Goal: Information Seeking & Learning: Check status

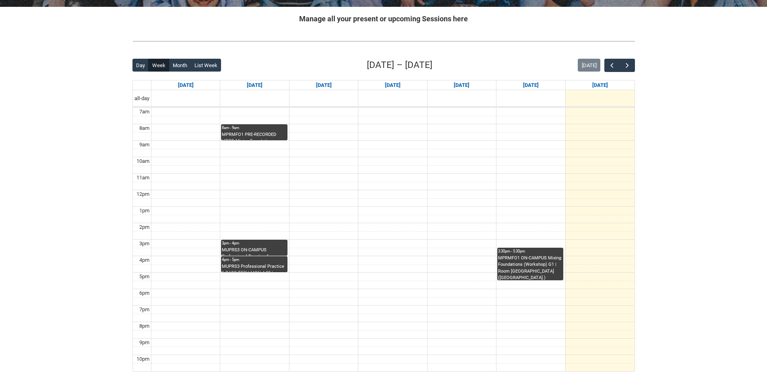
scroll to position [201, 0]
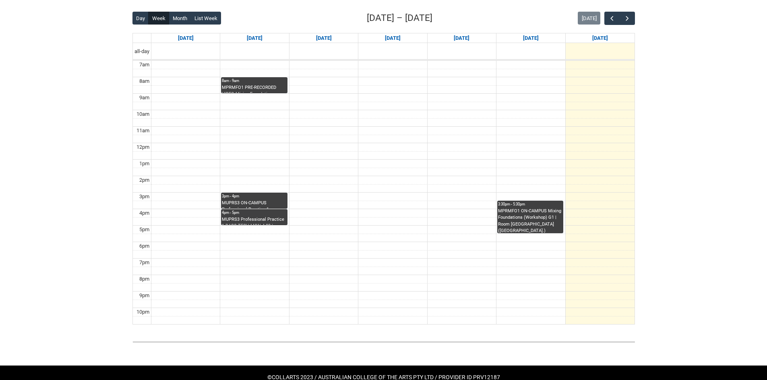
click at [252, 198] on div "3pm - 4pm" at bounding box center [254, 197] width 64 height 6
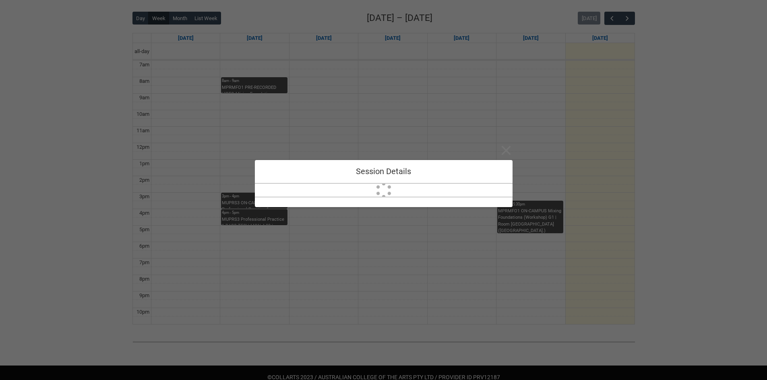
click at [240, 216] on div "Close Session Details" at bounding box center [383, 190] width 767 height 380
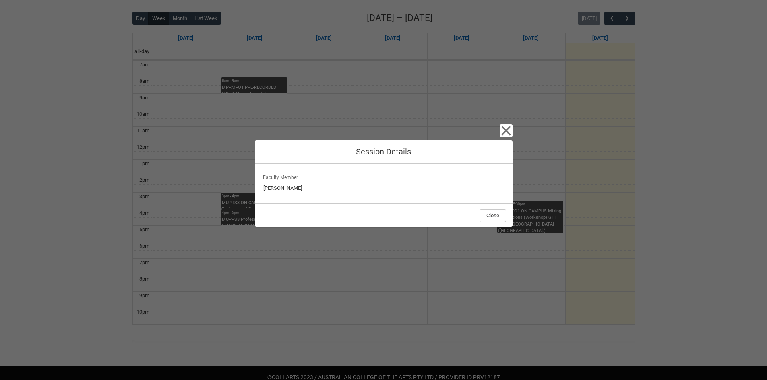
drag, startPoint x: 242, startPoint y: 220, endPoint x: 239, endPoint y: 223, distance: 4.6
click at [242, 220] on div "Close Session Details Faculty Member Brett Langsford Close" at bounding box center [383, 190] width 767 height 380
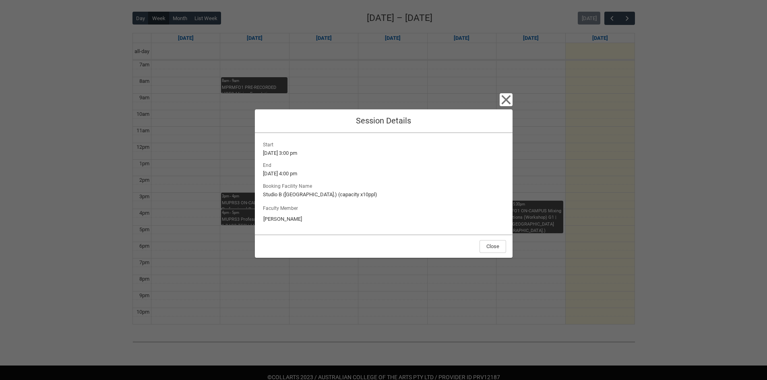
click at [239, 223] on div "Close Session Details Start 29/9/2025, 3:00 pm End 29/9/2025, 4:00 pm Booking F…" at bounding box center [383, 190] width 767 height 380
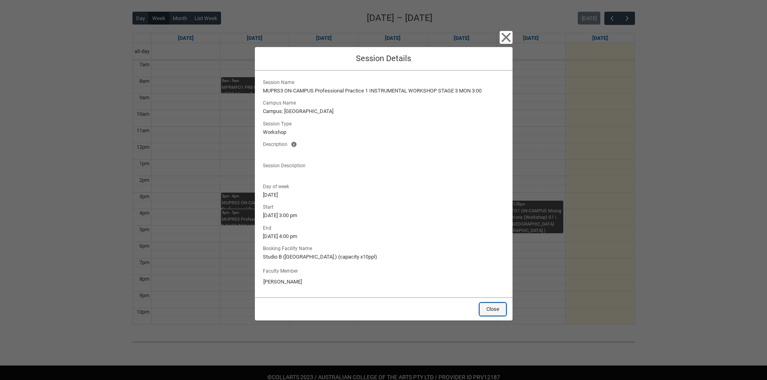
click at [495, 313] on button "Close" at bounding box center [492, 309] width 27 height 13
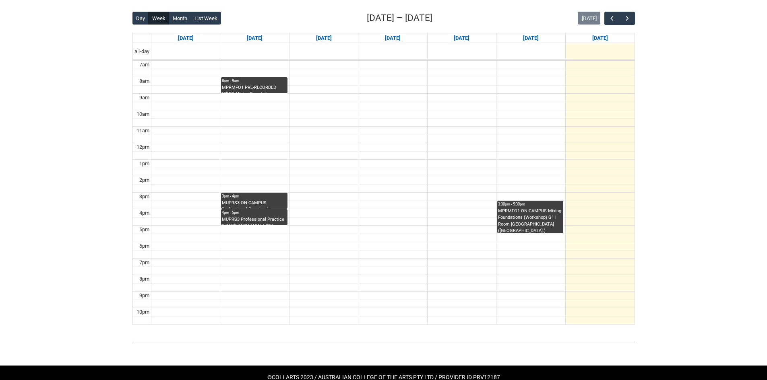
click at [261, 217] on div "MUPRS3 Professional Practice 1 BASS TECH MON 4:00 | Ensemble Room 7 (Brunswick …" at bounding box center [254, 220] width 64 height 9
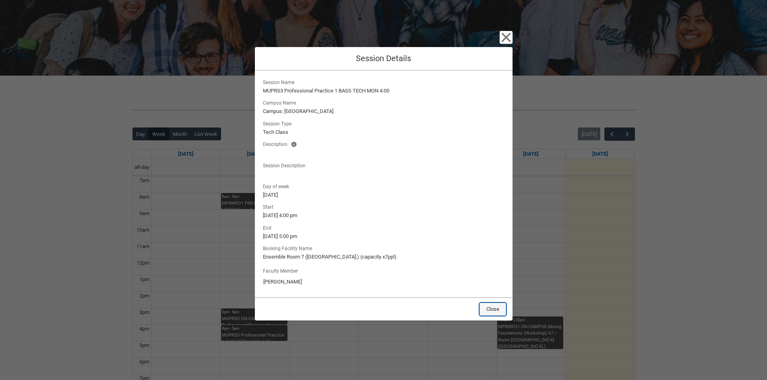
click at [493, 306] on button "Close" at bounding box center [492, 309] width 27 height 13
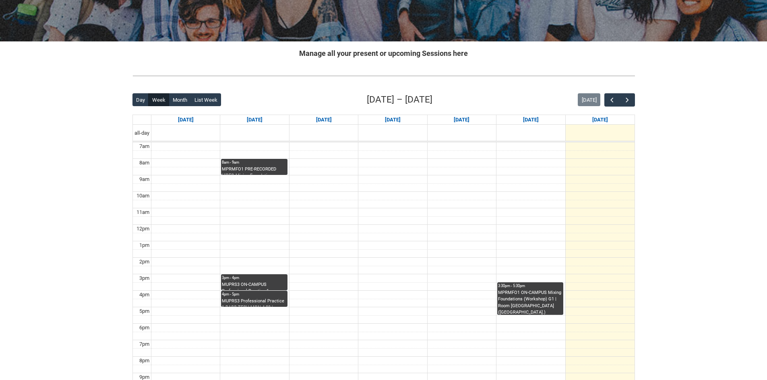
scroll to position [219, 0]
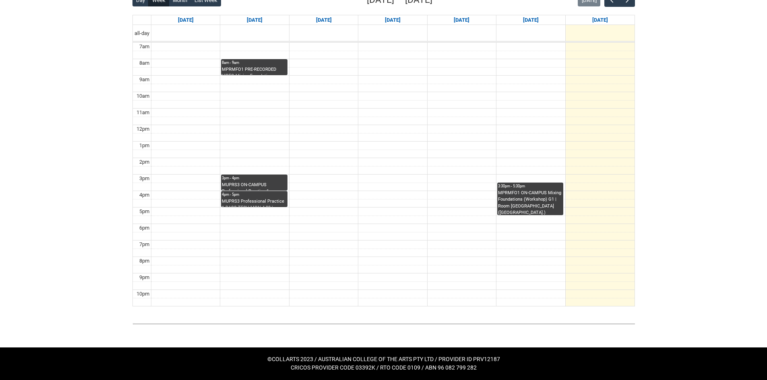
click at [262, 194] on div "4pm - 5pm" at bounding box center [254, 195] width 64 height 6
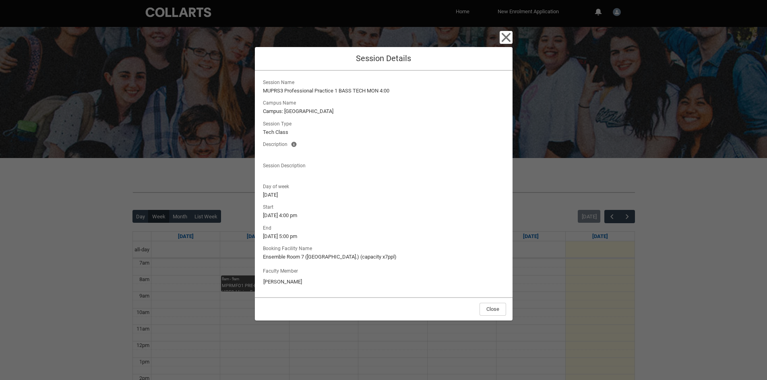
scroll to position [0, 0]
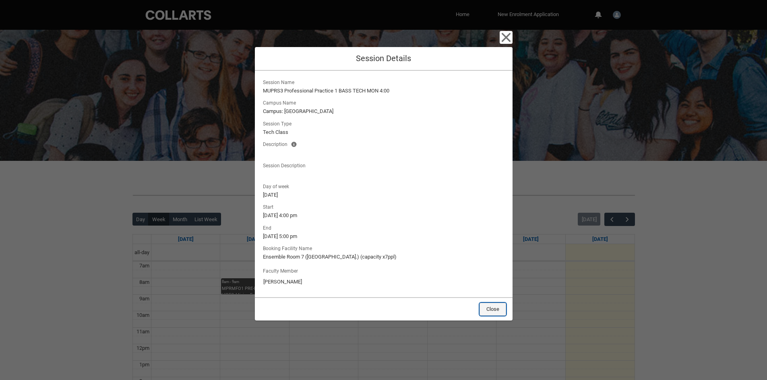
click at [489, 307] on button "Close" at bounding box center [492, 309] width 27 height 13
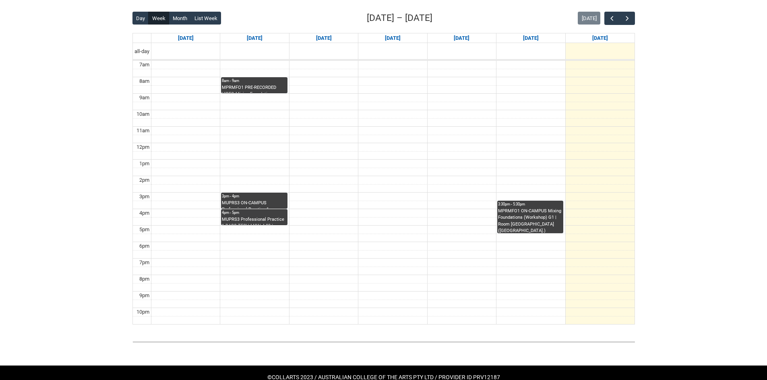
click at [549, 227] on div "MPRMFO1 ON-CAMPUS Mixing Foundations (Workshop) G1 | Room 201 Lab (Wellington S…" at bounding box center [530, 220] width 64 height 25
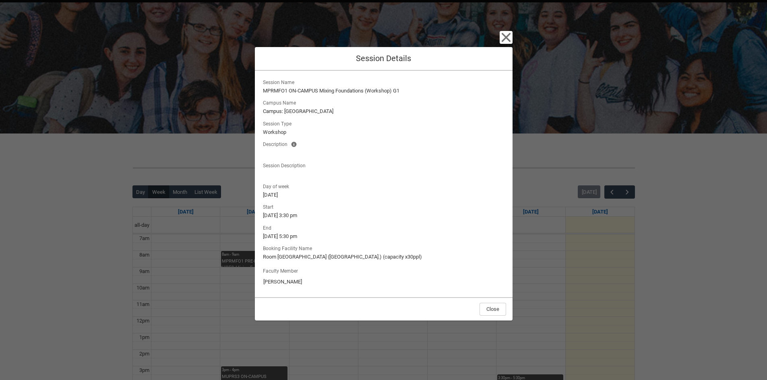
scroll to position [134, 0]
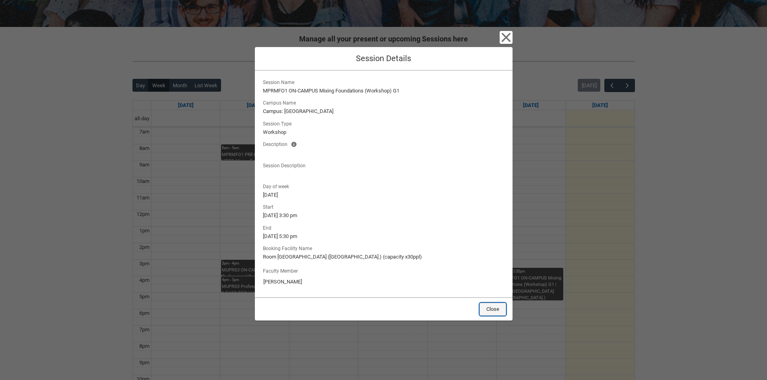
click at [489, 307] on button "Close" at bounding box center [492, 309] width 27 height 13
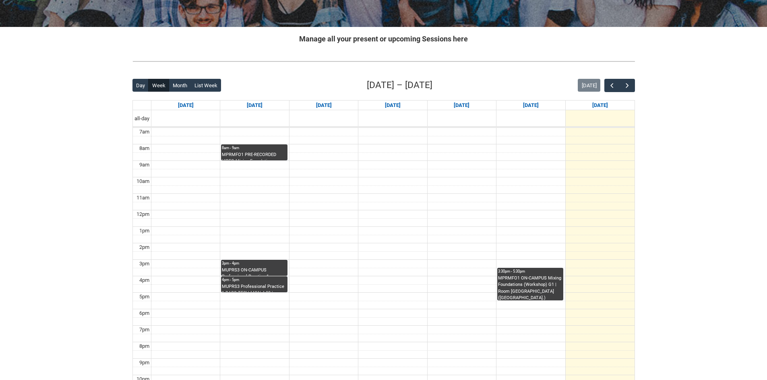
click at [258, 279] on div "4pm - 5pm" at bounding box center [254, 280] width 64 height 6
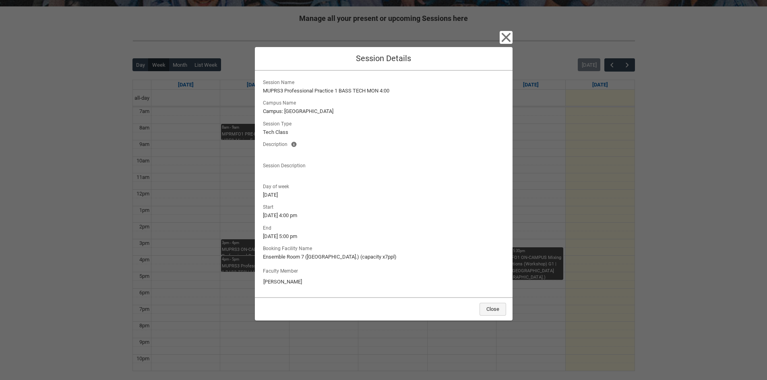
scroll to position [201, 0]
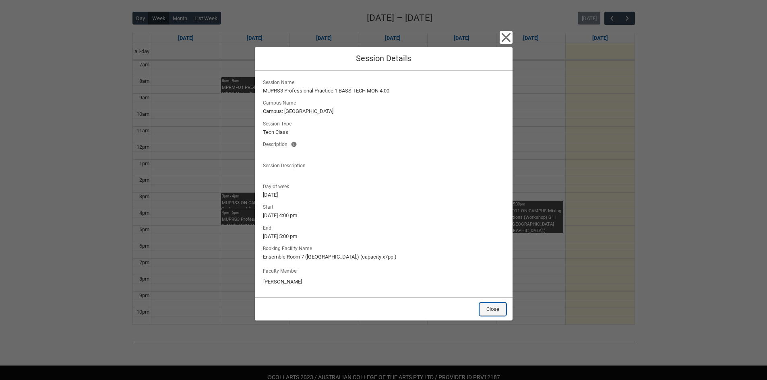
click at [494, 314] on button "Close" at bounding box center [492, 309] width 27 height 13
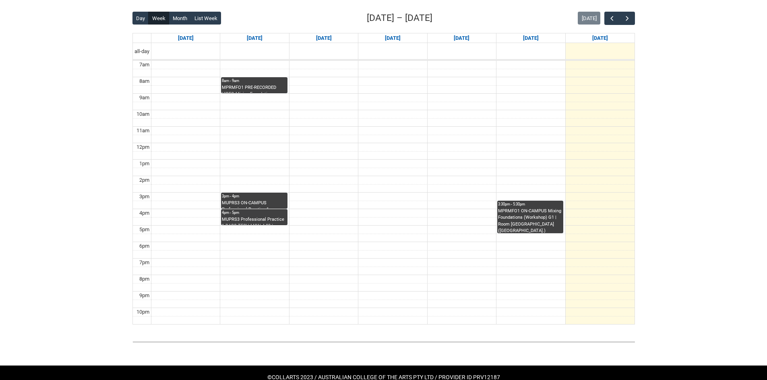
drag, startPoint x: 316, startPoint y: 238, endPoint x: 261, endPoint y: 172, distance: 86.0
click at [261, 172] on tbody "7am 8am 9am 10am 11am 12pm 1pm 2pm 3pm 4pm 5pm 6pm 7pm 8pm 9pm 10pm" at bounding box center [383, 193] width 501 height 264
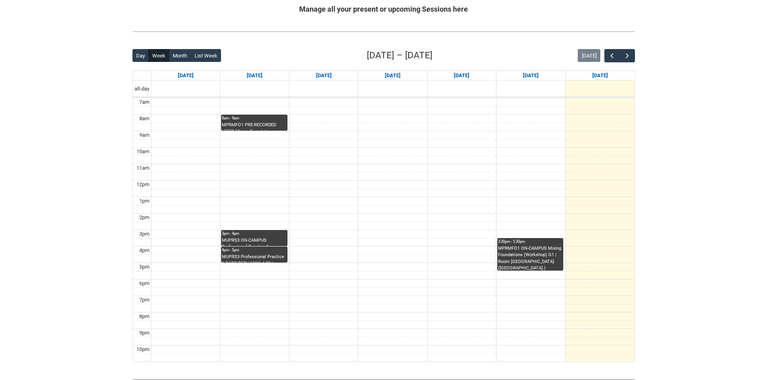
scroll to position [219, 0]
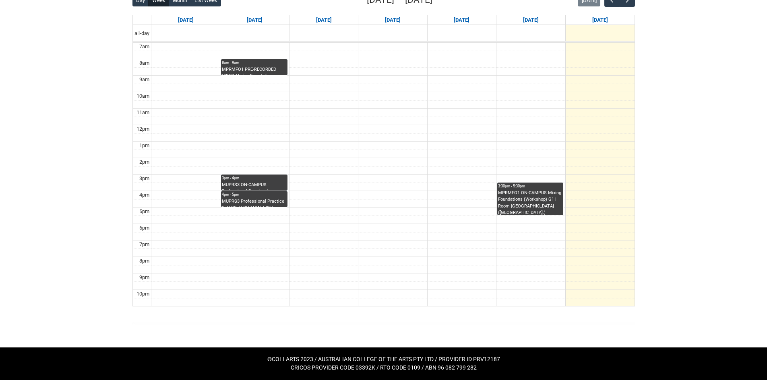
click at [231, 147] on td at bounding box center [392, 146] width 483 height 8
click at [248, 180] on div "3pm - 4pm" at bounding box center [254, 178] width 64 height 6
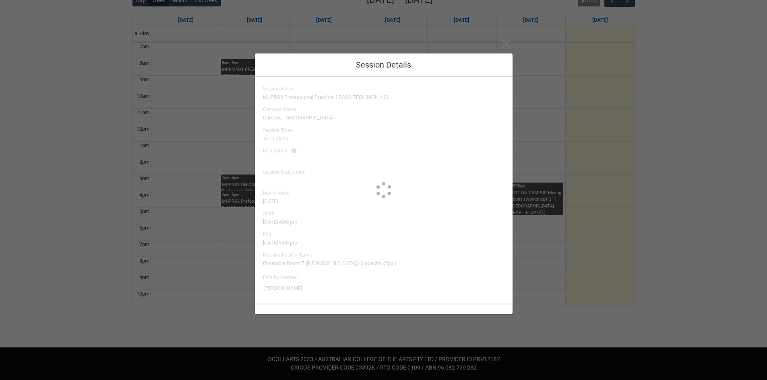
type input "Brett Langsford"
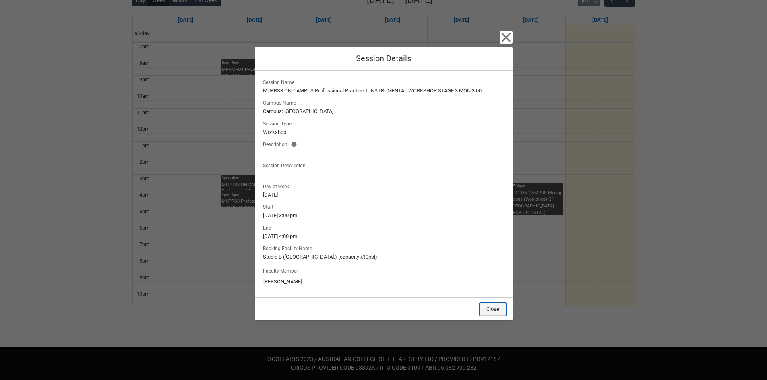
click at [493, 308] on button "Close" at bounding box center [492, 309] width 27 height 13
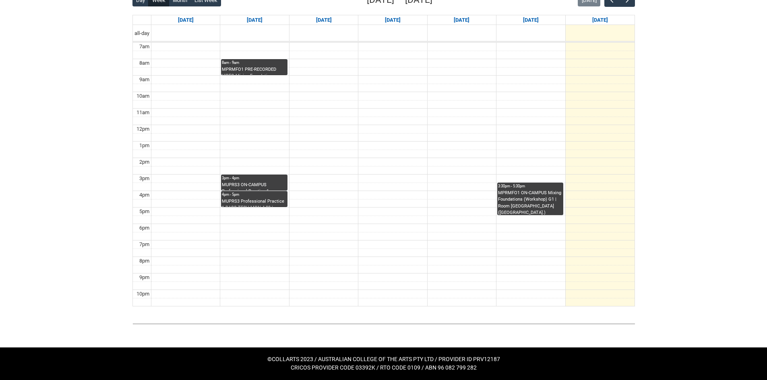
click at [260, 178] on div "3pm - 4pm" at bounding box center [254, 178] width 64 height 6
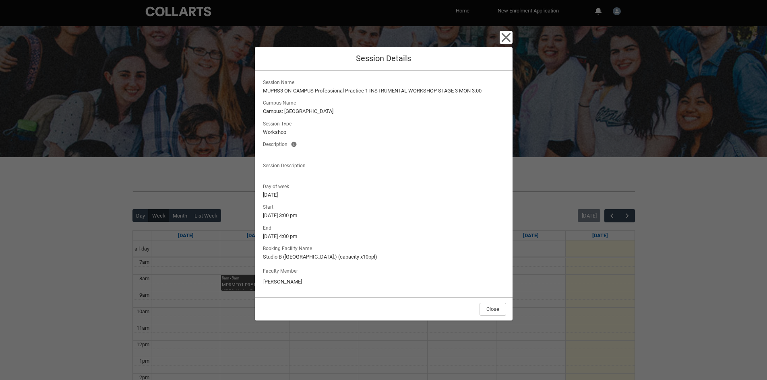
scroll to position [0, 0]
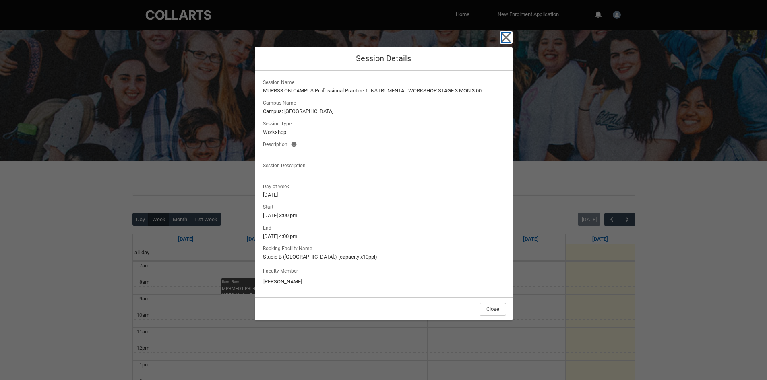
click at [501, 39] on icon "button" at bounding box center [505, 37] width 13 height 13
